Goal: Task Accomplishment & Management: Manage account settings

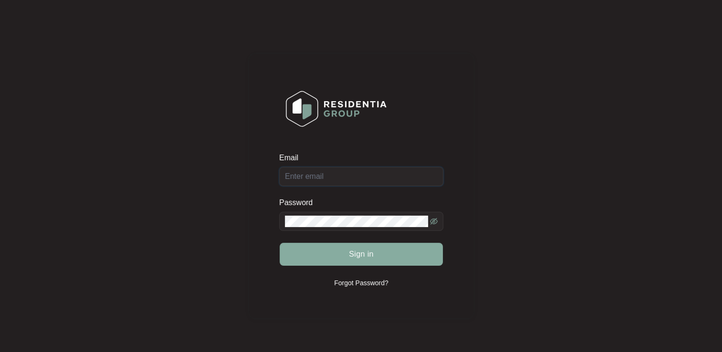
type input "[EMAIL_ADDRESS][DOMAIN_NAME]"
click at [362, 261] on button "Sign in" at bounding box center [361, 254] width 163 height 23
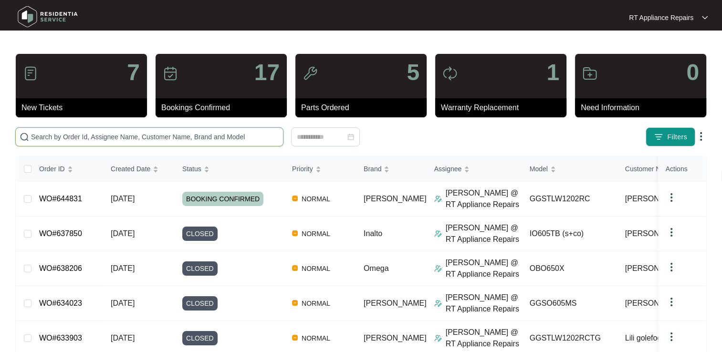
click at [90, 135] on input "text" at bounding box center [155, 137] width 248 height 10
type input "[PERSON_NAME]"
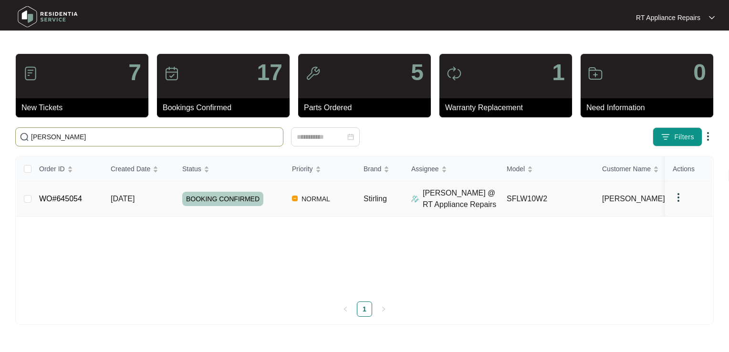
click at [67, 204] on td "WO#645054" at bounding box center [67, 199] width 72 height 35
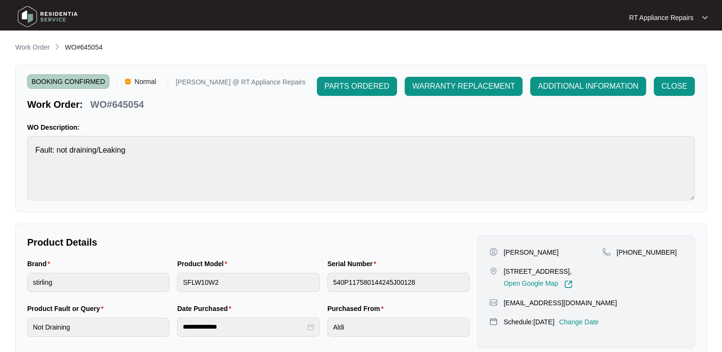
click at [599, 327] on p "Change Date" at bounding box center [579, 322] width 40 height 10
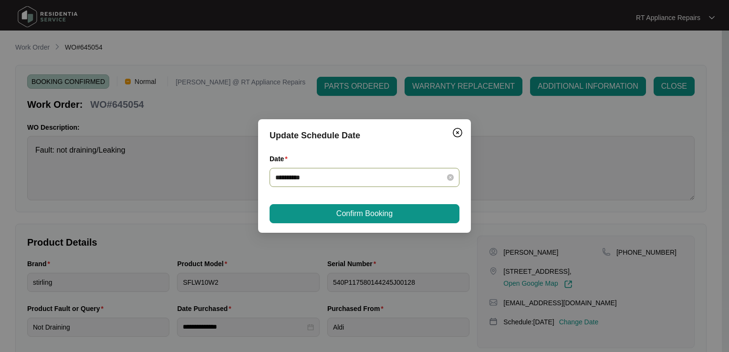
click at [333, 186] on div "**********" at bounding box center [365, 177] width 190 height 19
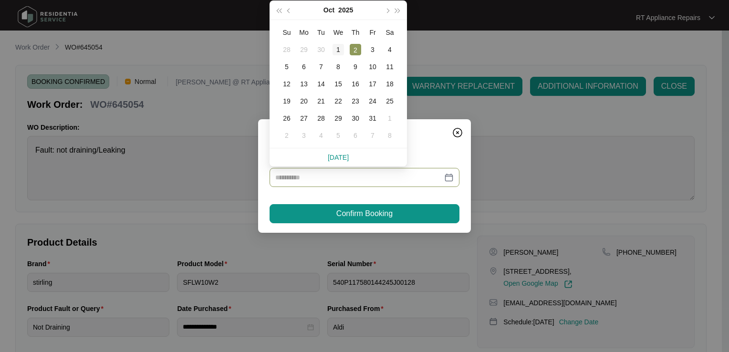
click at [337, 52] on div "1" at bounding box center [338, 49] width 11 height 11
type input "**********"
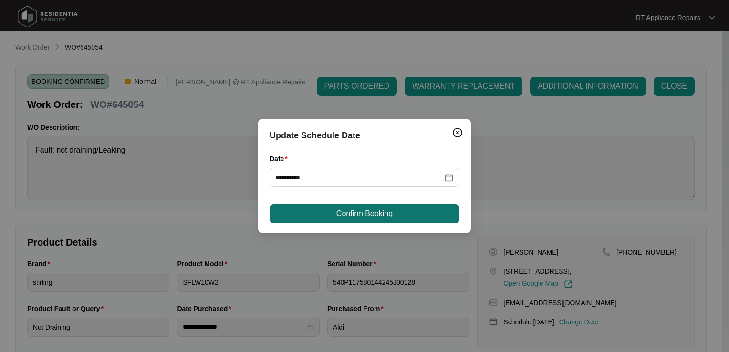
click at [374, 219] on button "Confirm Booking" at bounding box center [365, 213] width 190 height 19
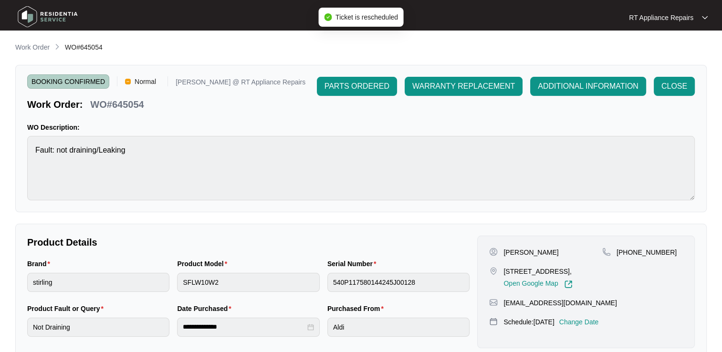
click at [685, 18] on p "RT Appliance Repairs" at bounding box center [661, 18] width 64 height 10
click at [668, 51] on p "Log Out" at bounding box center [676, 51] width 48 height 10
